Goal: Navigation & Orientation: Find specific page/section

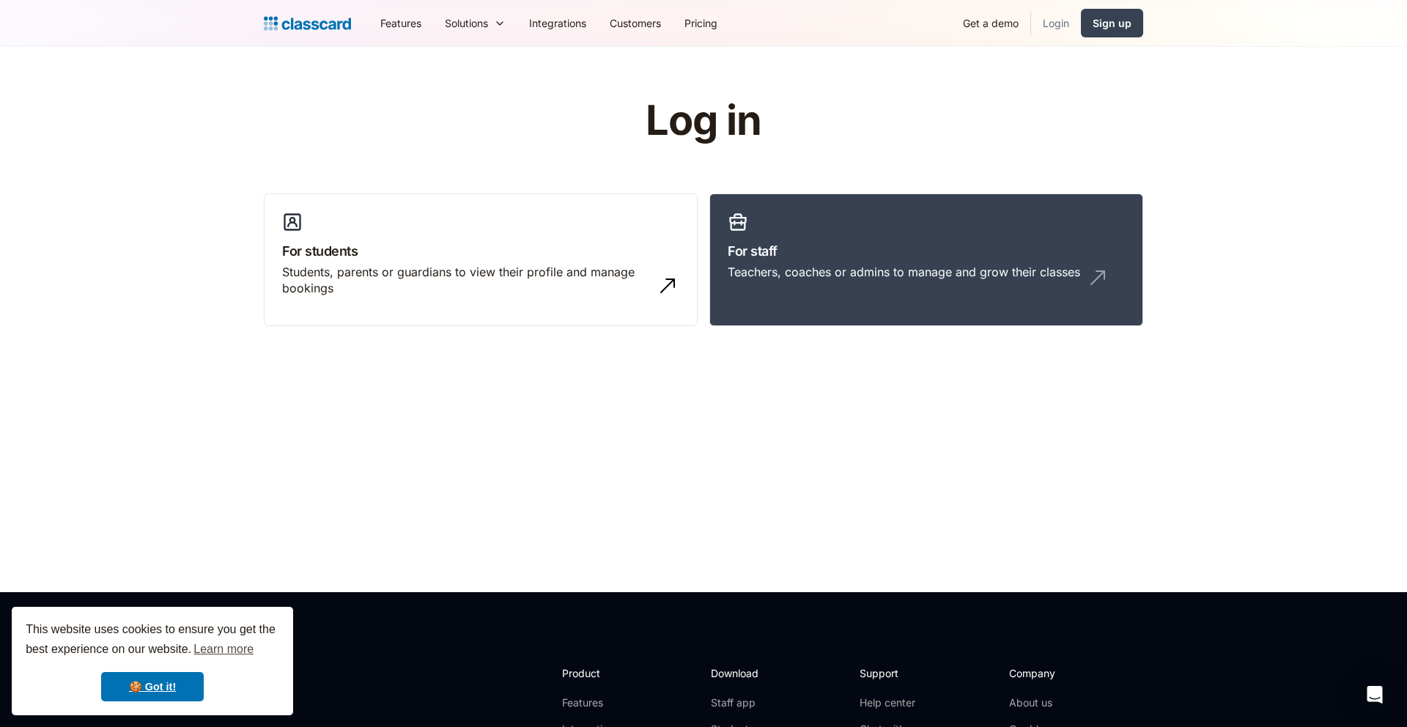
click at [1062, 21] on link "Login" at bounding box center [1056, 23] width 50 height 33
click at [829, 251] on h3 "For staff" at bounding box center [925, 251] width 397 height 20
